Goal: Check status: Check status

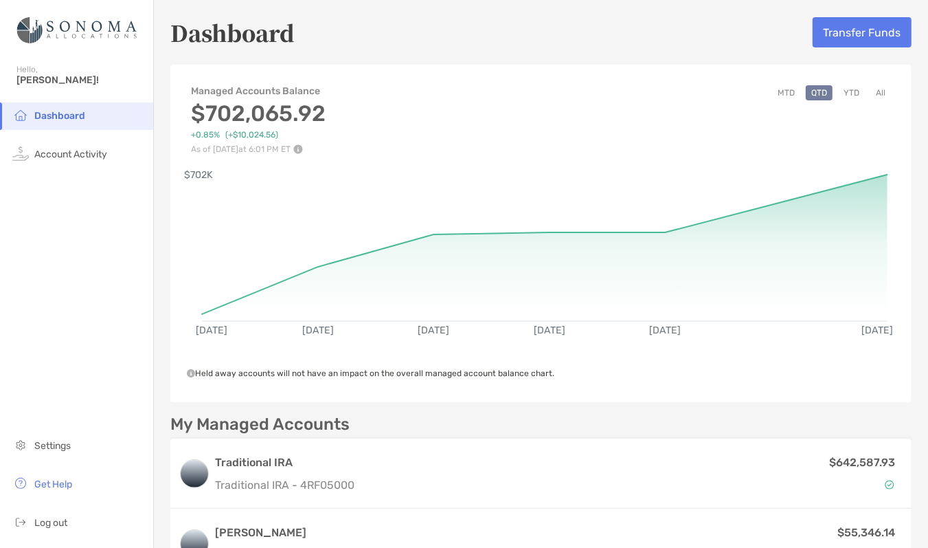
click at [843, 95] on button "YTD" at bounding box center [851, 92] width 27 height 15
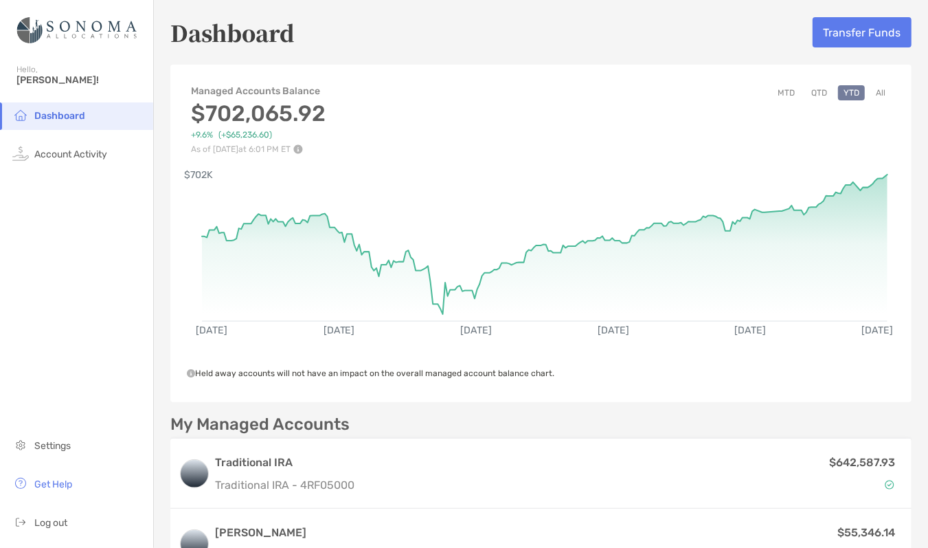
click at [776, 93] on button "MTD" at bounding box center [786, 92] width 28 height 15
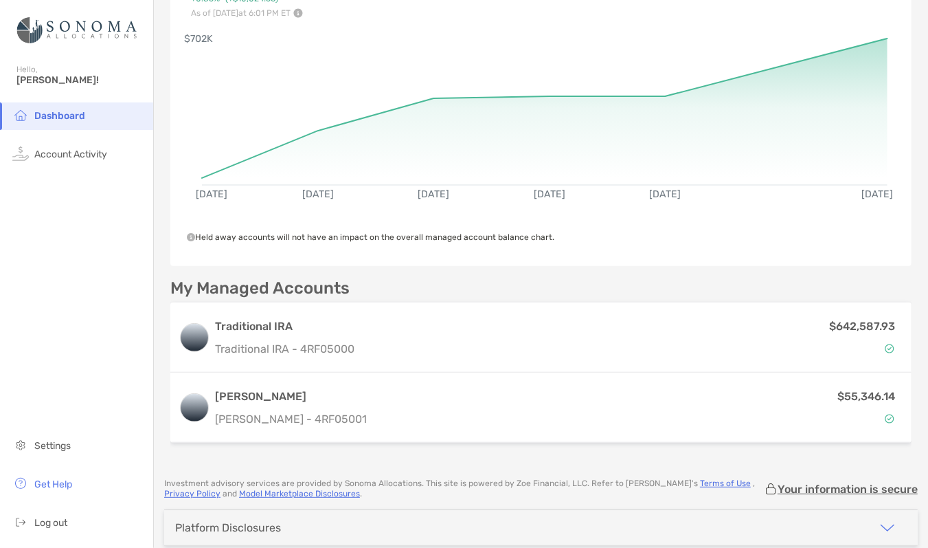
scroll to position [137, 0]
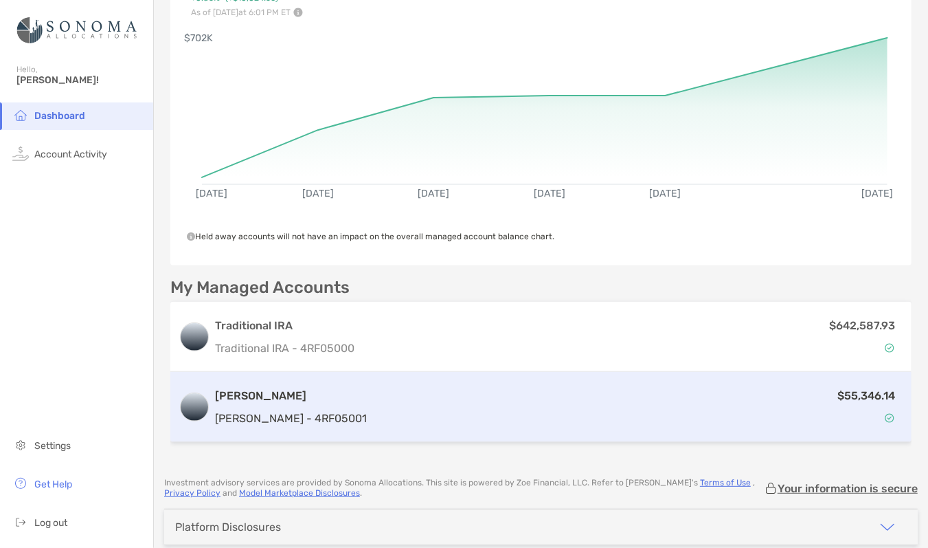
click at [220, 399] on h3 "[PERSON_NAME]" at bounding box center [291, 395] width 152 height 16
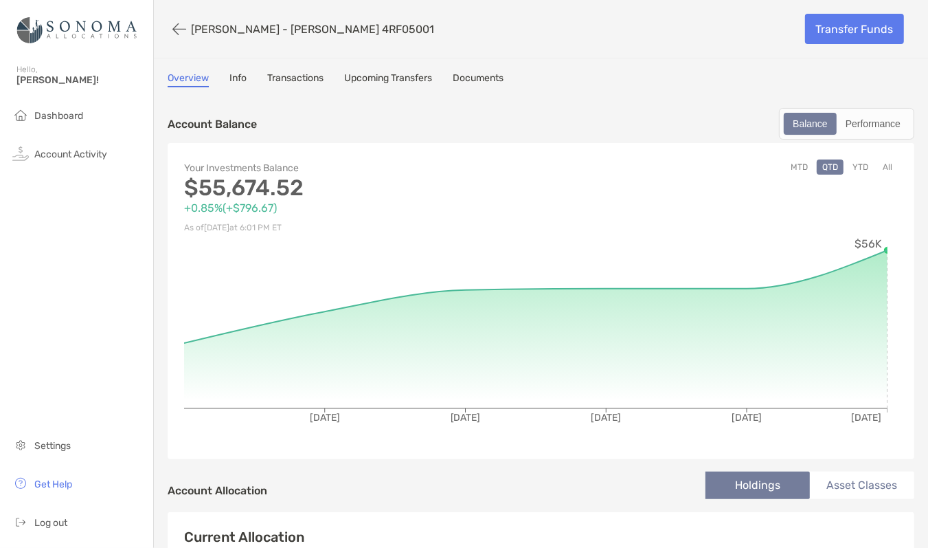
click at [853, 164] on button "YTD" at bounding box center [860, 166] width 27 height 15
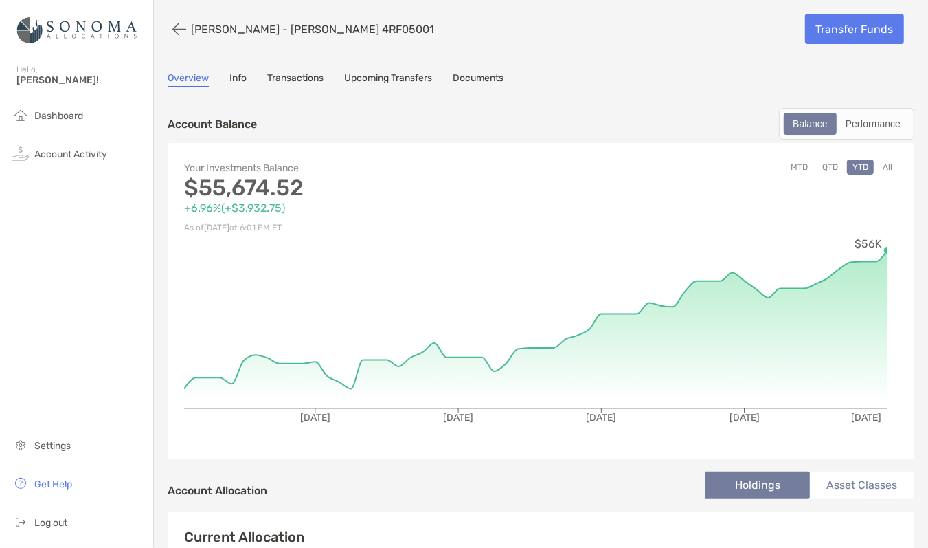
click at [878, 165] on button "All" at bounding box center [887, 166] width 21 height 15
click at [56, 115] on span "Dashboard" at bounding box center [58, 116] width 49 height 12
